Goal: Register for event/course

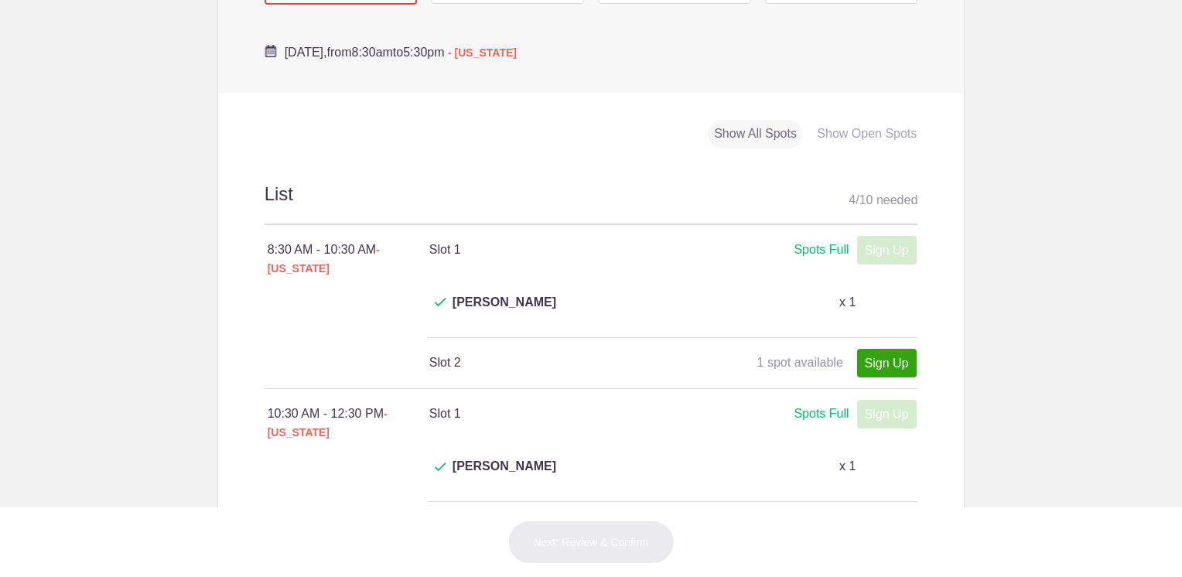
scroll to position [696, 0]
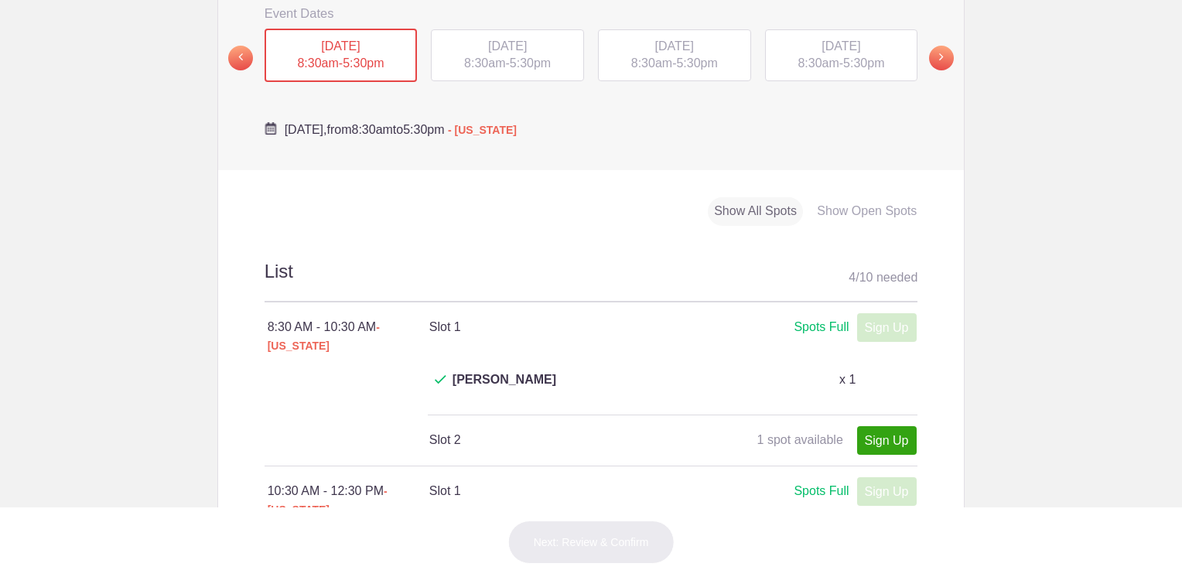
click at [504, 39] on span "[DATE]" at bounding box center [507, 45] width 39 height 13
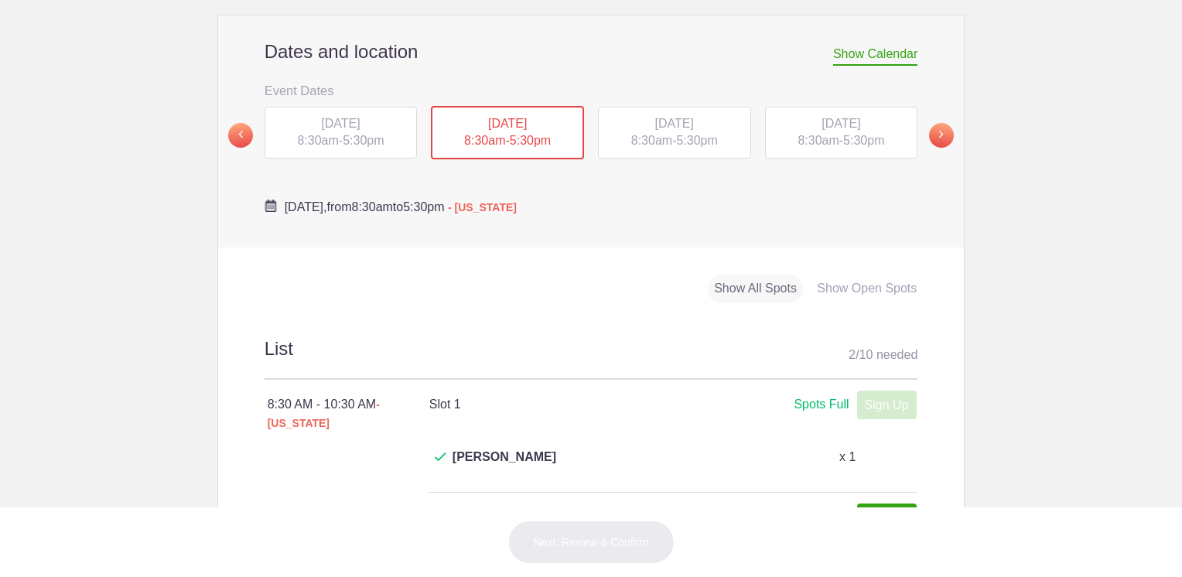
scroll to position [619, 0]
click at [655, 117] on span "[DATE]" at bounding box center [674, 123] width 39 height 13
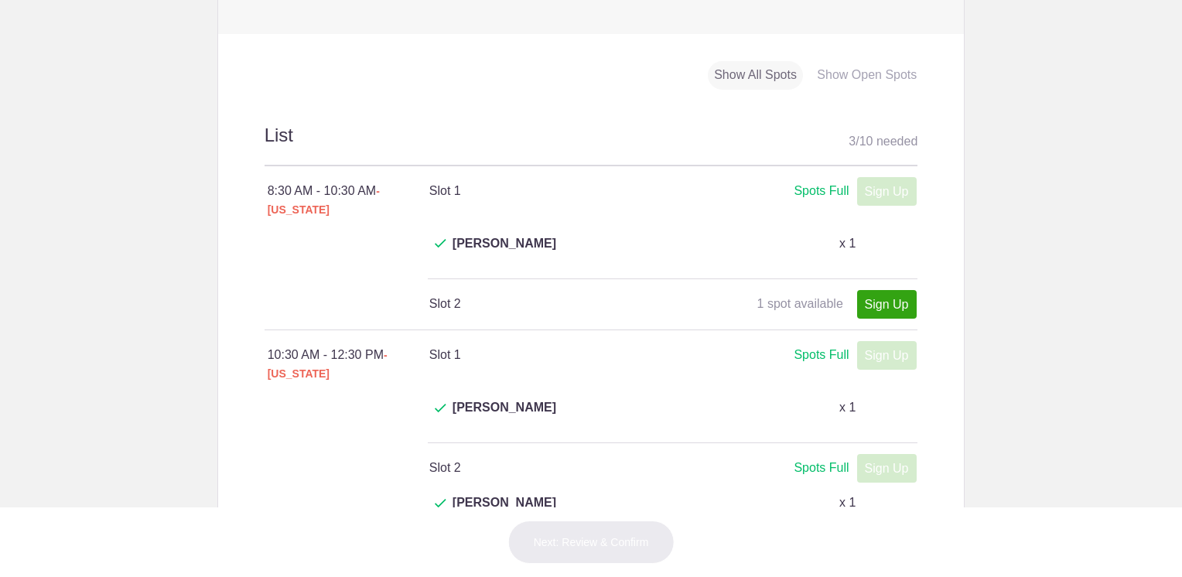
scroll to position [542, 0]
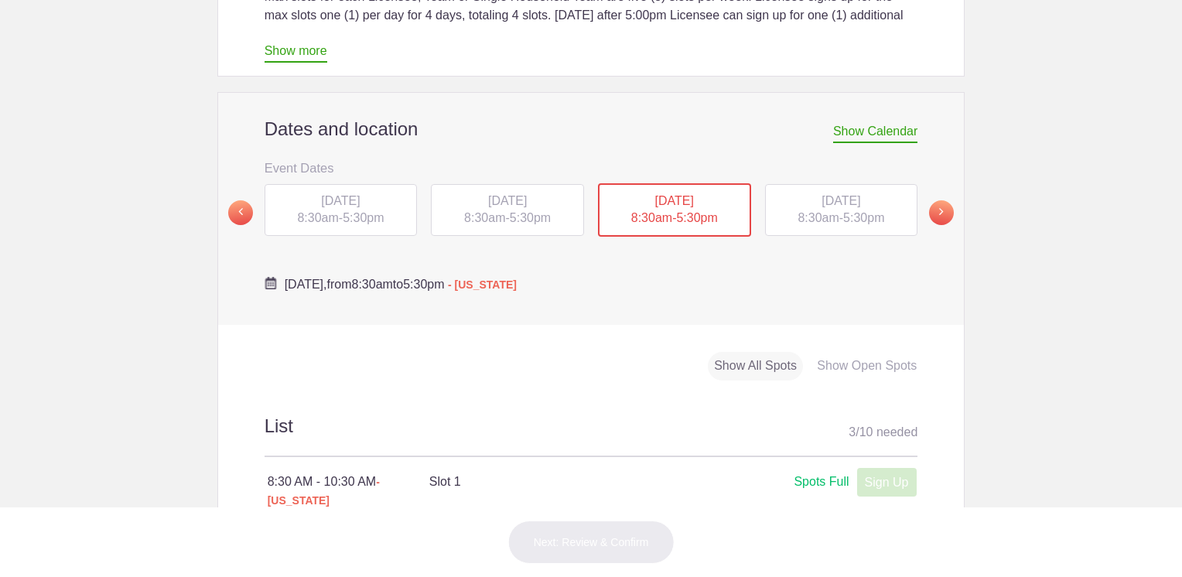
click at [836, 184] on div "[DATE] 8:30am - 5:30pm" at bounding box center [841, 210] width 153 height 53
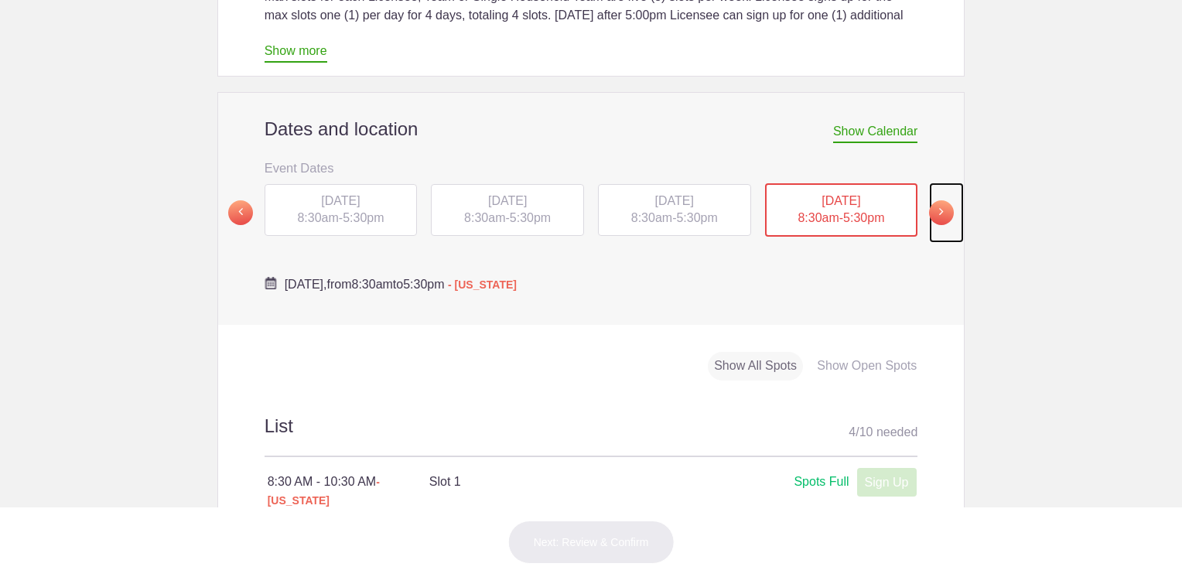
click at [930, 200] on span at bounding box center [941, 212] width 25 height 25
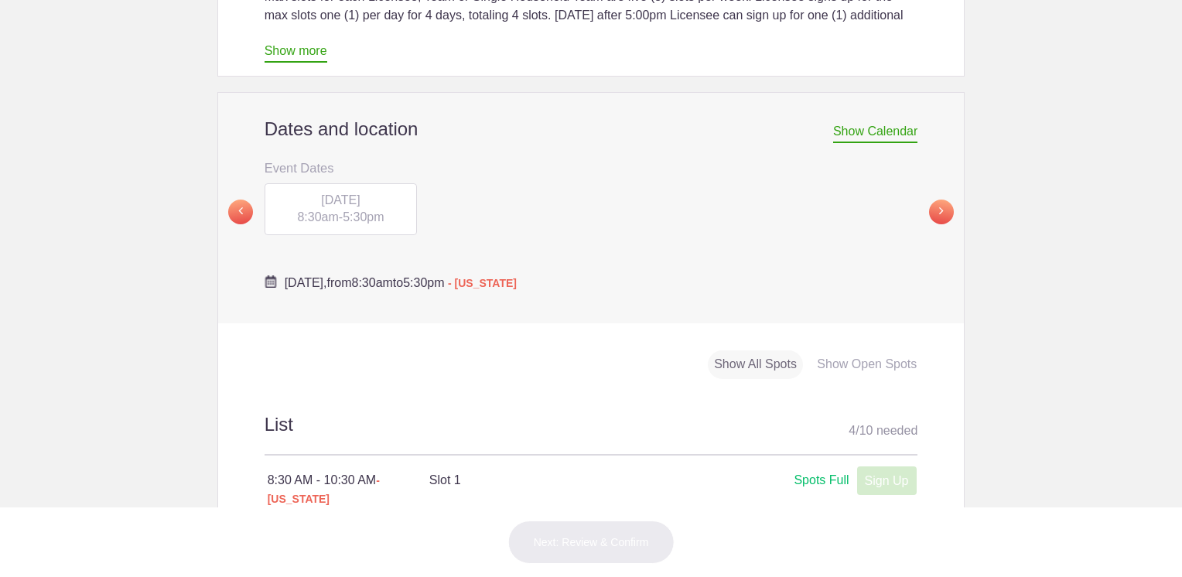
click at [321, 193] on span "[DATE]" at bounding box center [340, 199] width 39 height 13
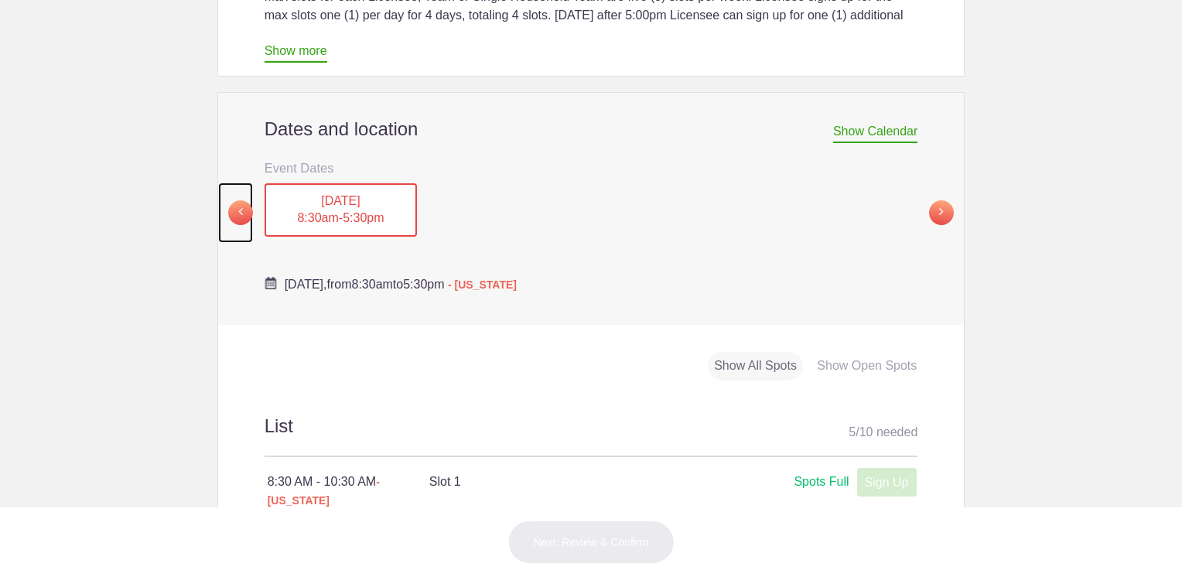
click at [238, 200] on span at bounding box center [240, 212] width 25 height 25
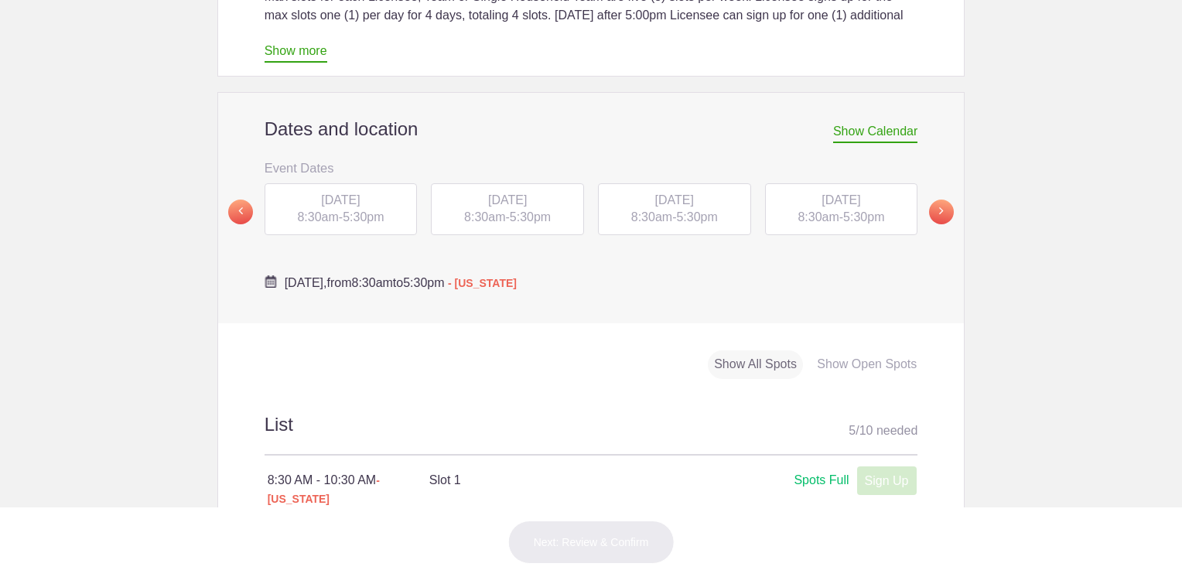
click at [854, 193] on span "[DATE]" at bounding box center [841, 199] width 39 height 13
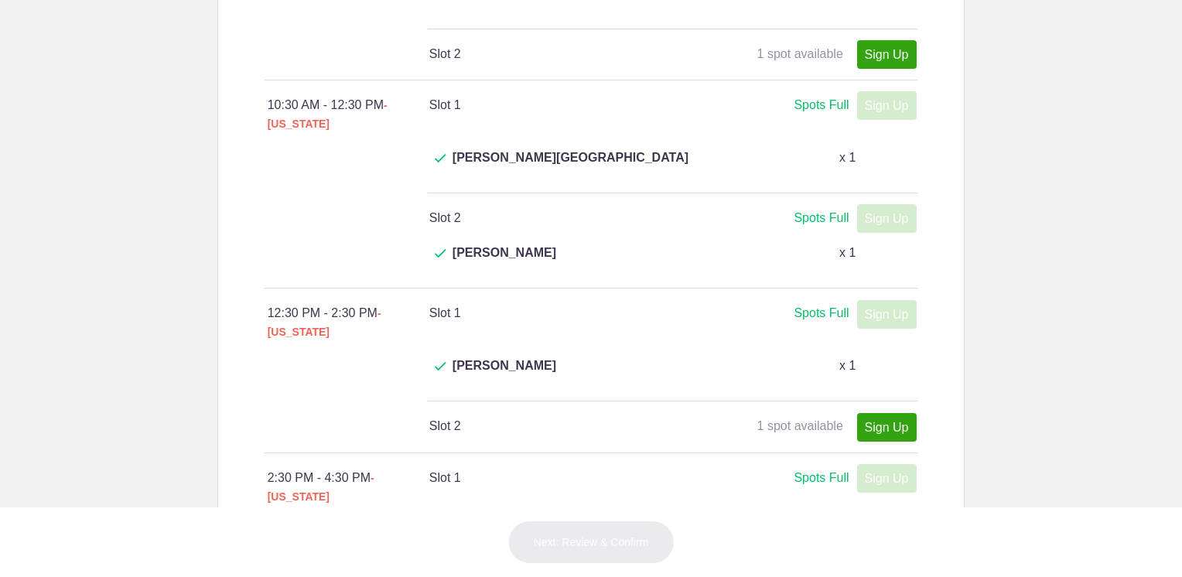
scroll to position [1160, 0]
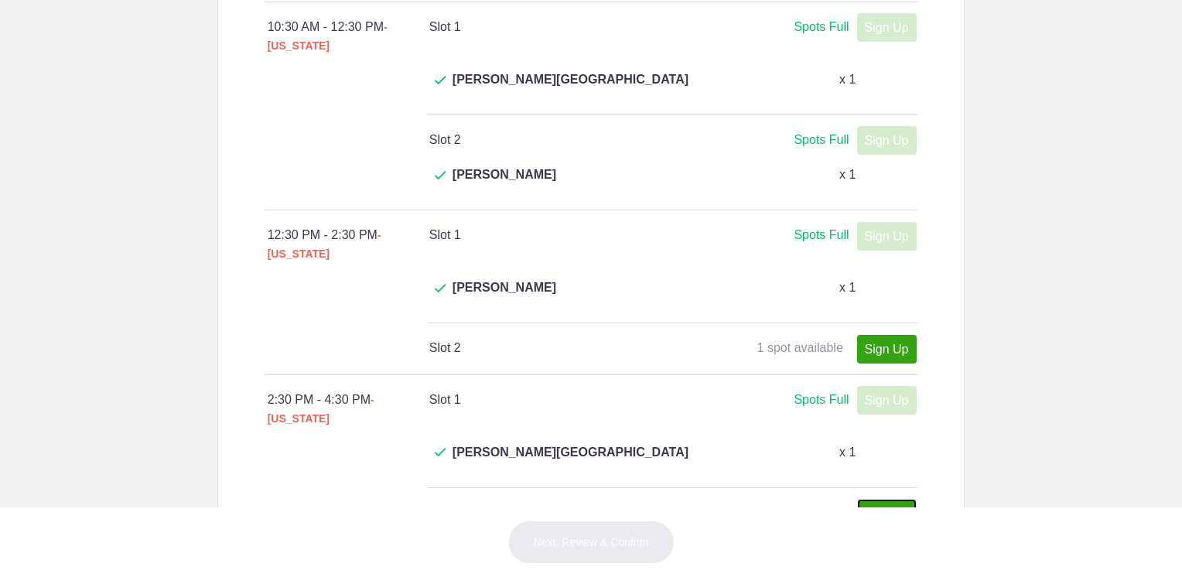
click at [895, 499] on link "Sign Up" at bounding box center [887, 513] width 60 height 29
type input "1"
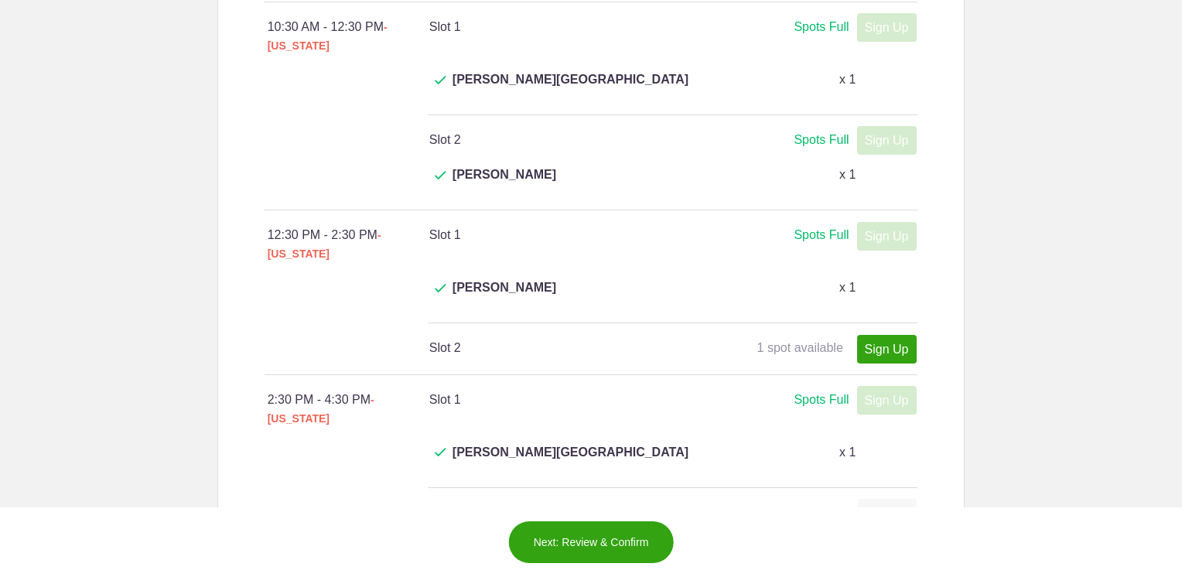
click at [609, 538] on button "Next: Review & Confirm" at bounding box center [591, 542] width 166 height 43
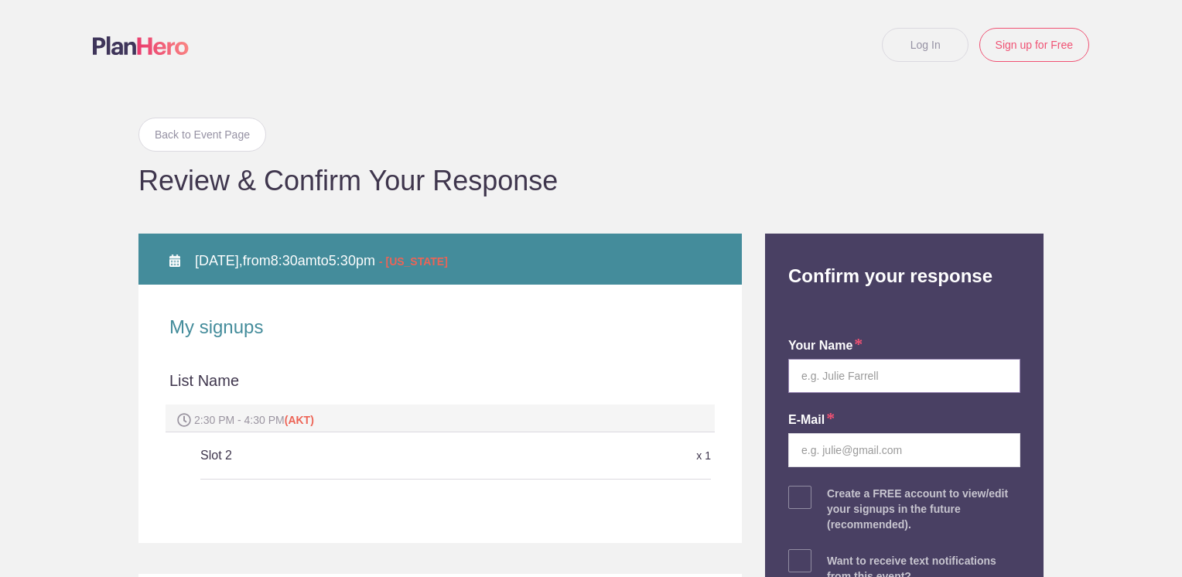
click at [894, 373] on input "text" at bounding box center [904, 376] width 232 height 34
type input "[PERSON_NAME]"
type input "[EMAIL_ADDRESS][DOMAIN_NAME]"
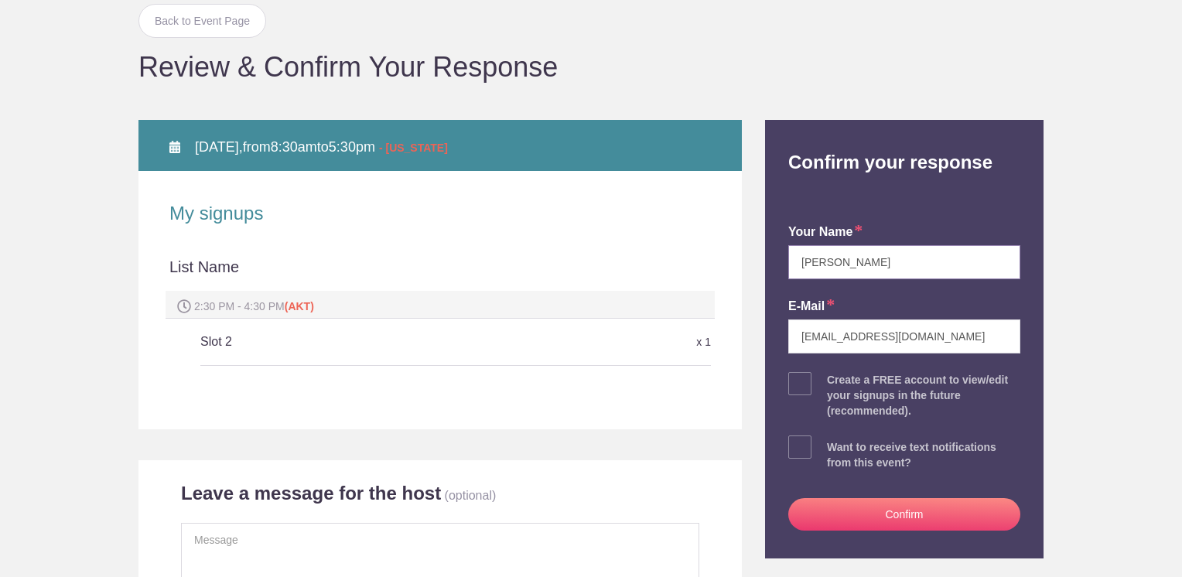
scroll to position [309, 0]
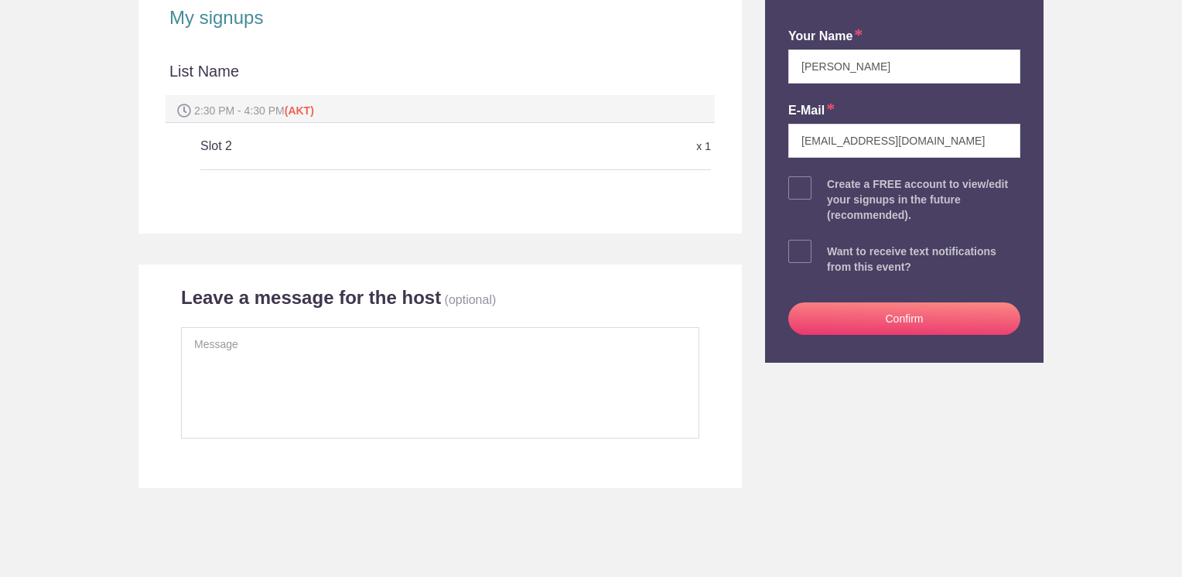
click at [894, 314] on button "Confirm" at bounding box center [904, 318] width 232 height 32
